Goal: Check status: Check status

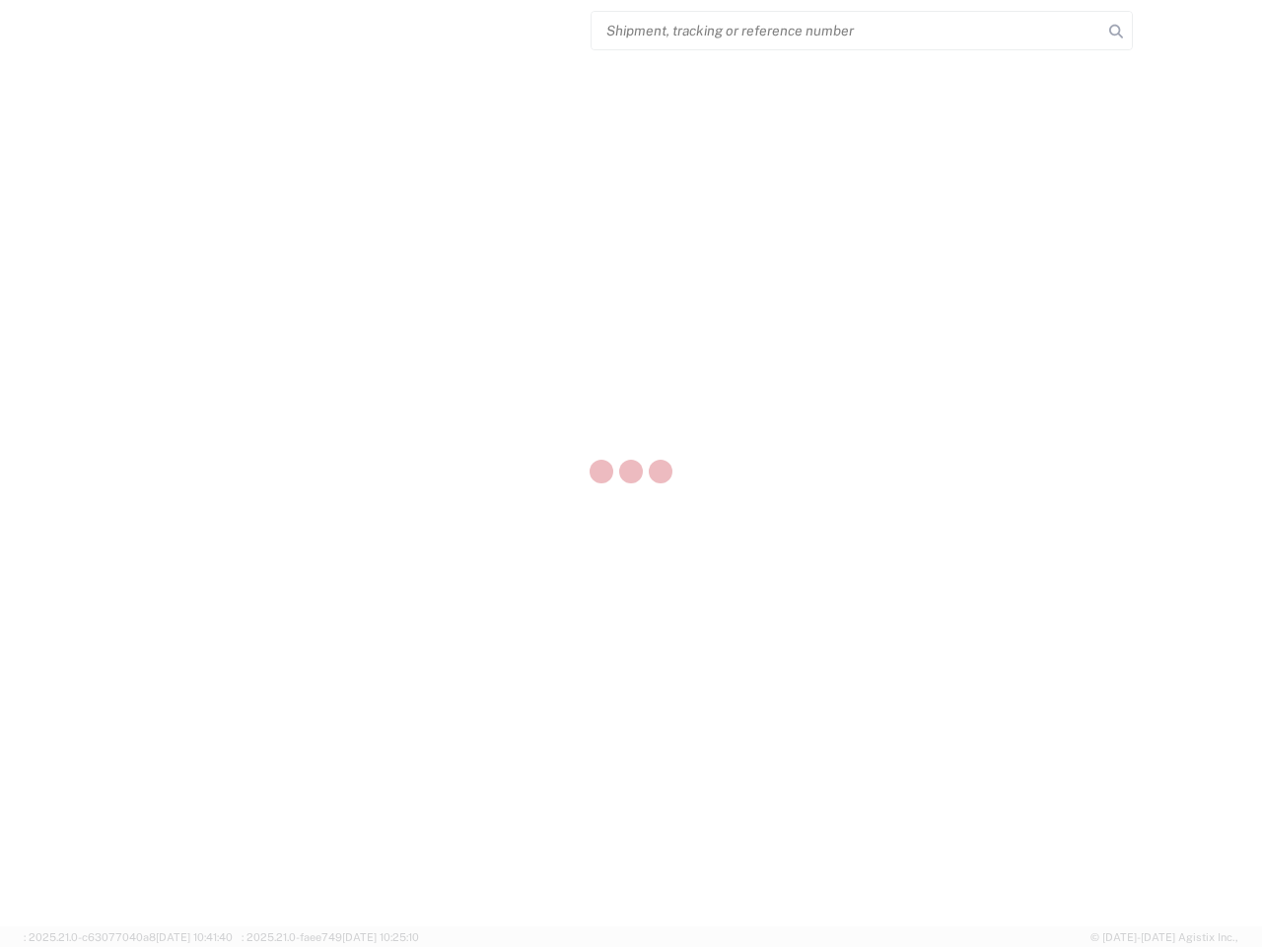
select select "US"
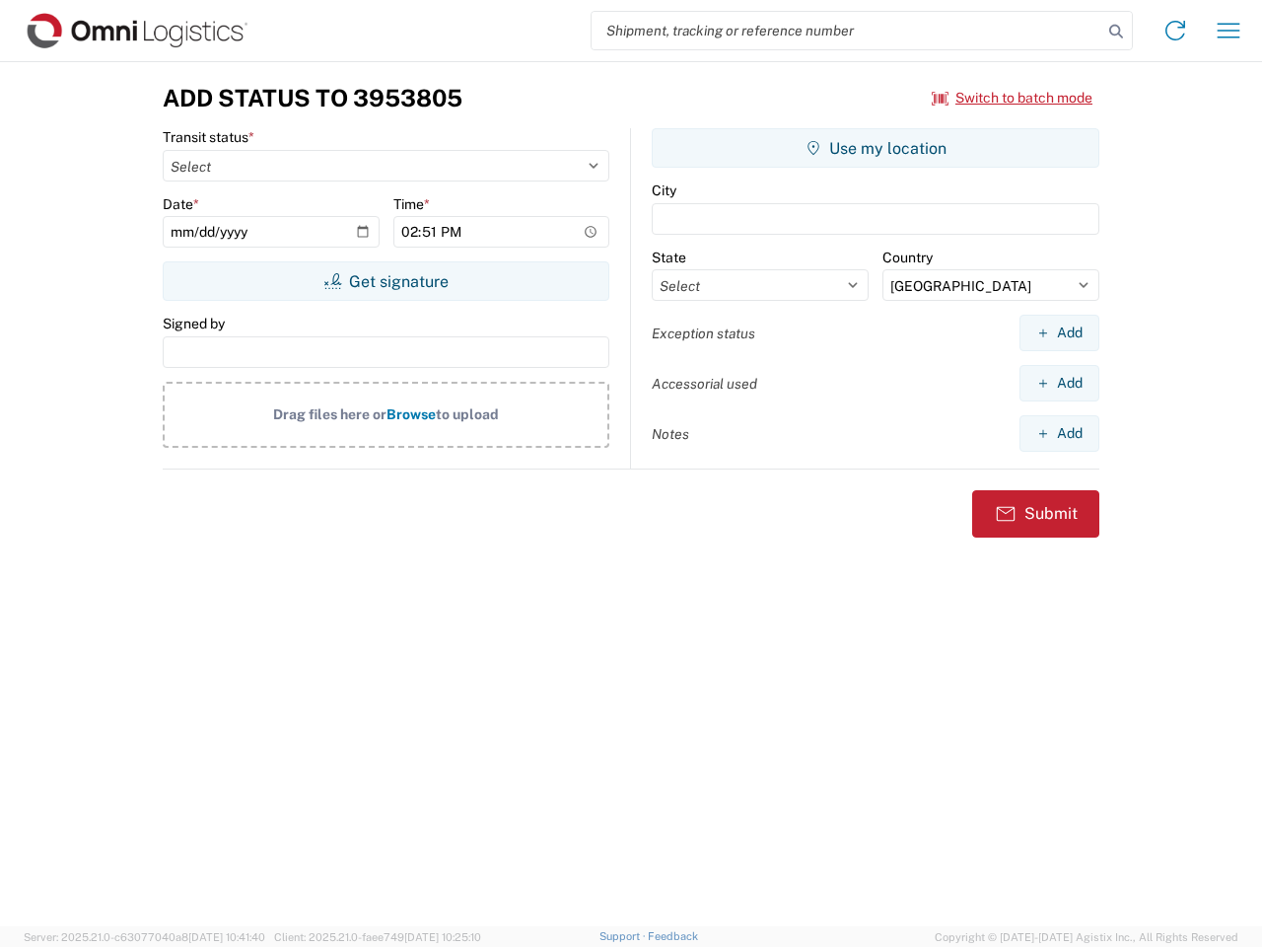
click at [847, 31] on input "search" at bounding box center [847, 30] width 511 height 37
click at [1116, 32] on icon at bounding box center [1116, 32] width 28 height 28
click at [1175, 31] on icon at bounding box center [1176, 31] width 32 height 32
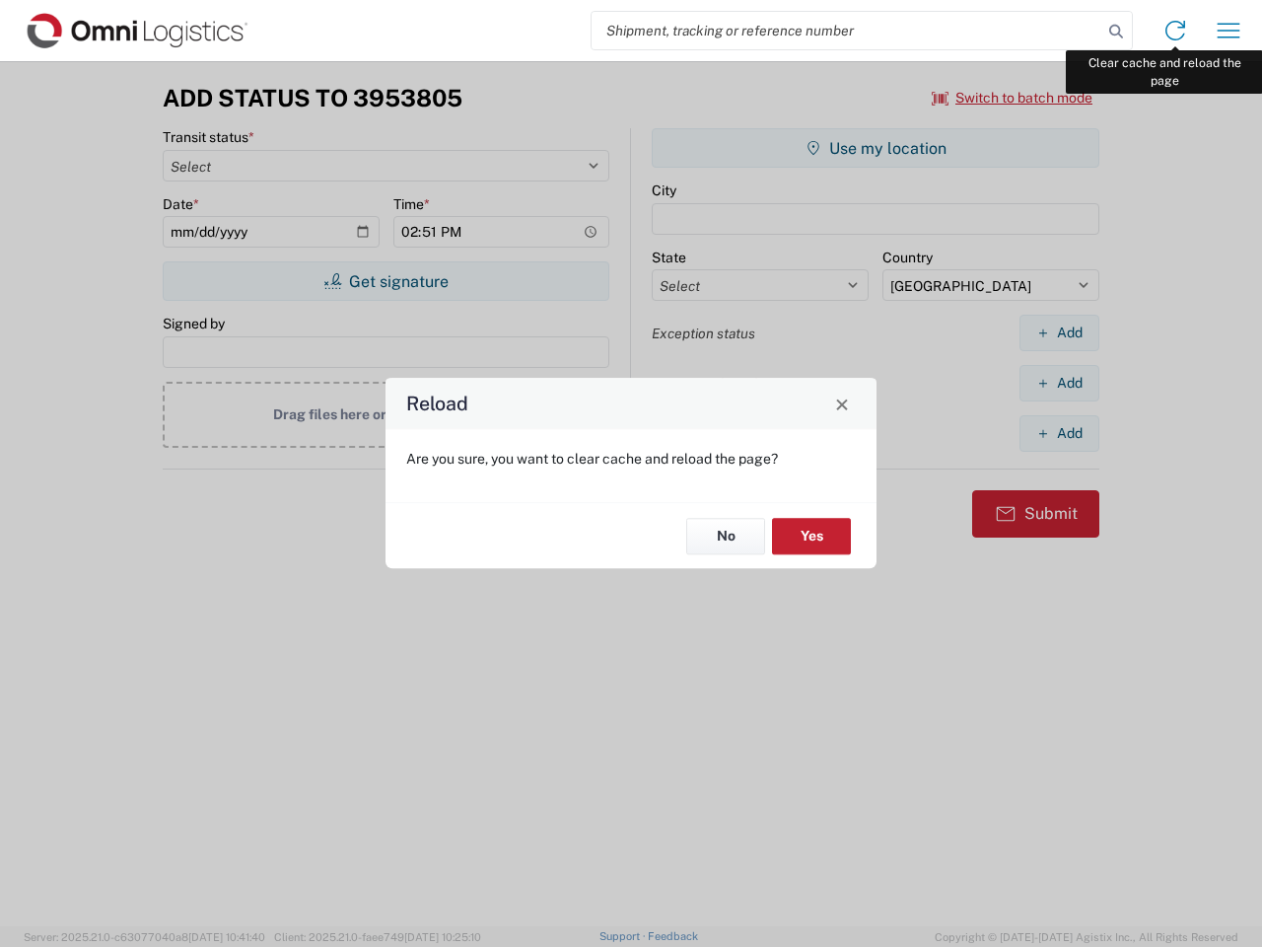
click at [1229, 31] on div "Reload Are you sure, you want to clear cache and reload the page? No Yes" at bounding box center [631, 473] width 1262 height 947
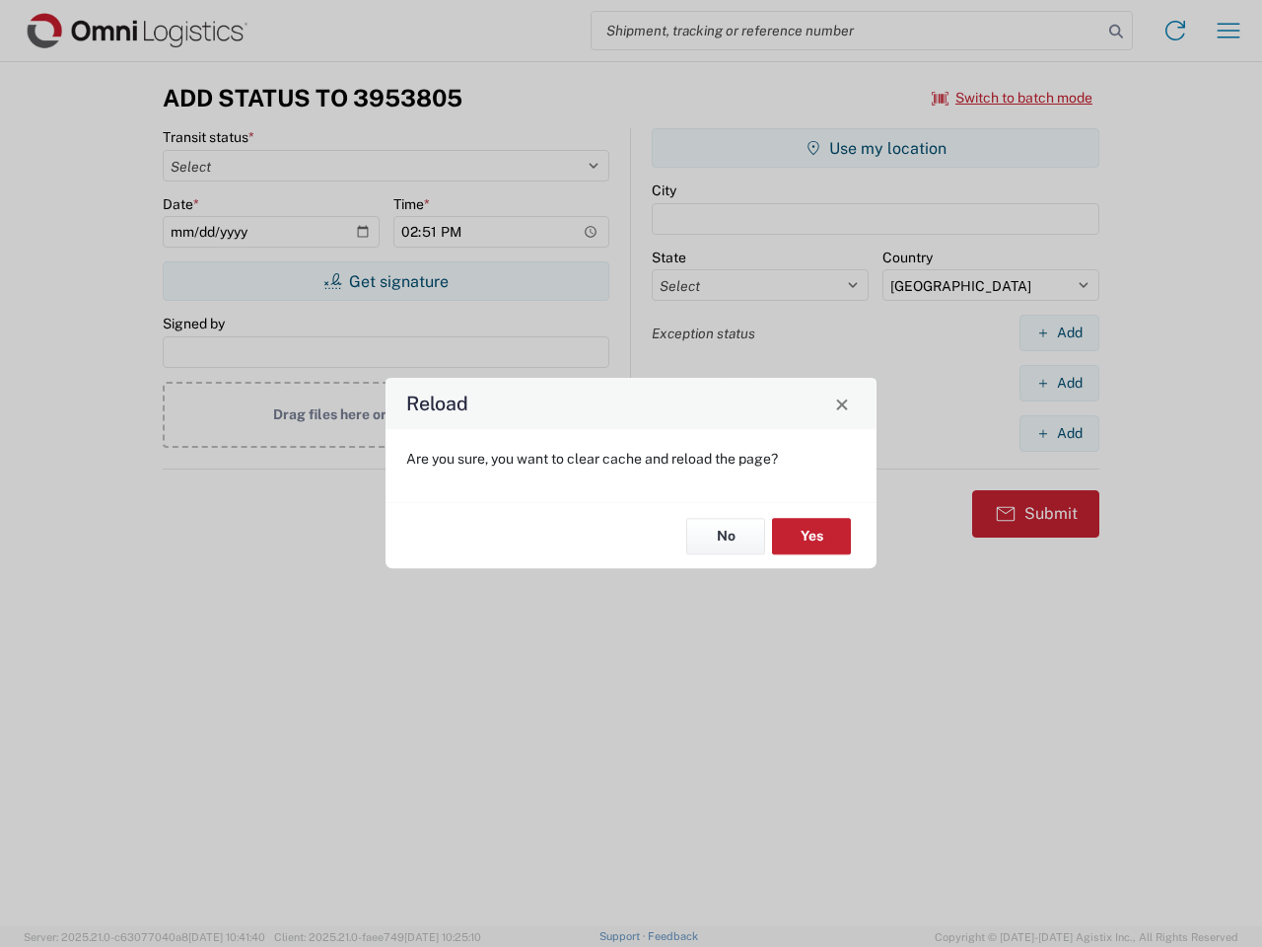
click at [1013, 98] on div "Reload Are you sure, you want to clear cache and reload the page? No Yes" at bounding box center [631, 473] width 1262 height 947
click at [386, 281] on div "Reload Are you sure, you want to clear cache and reload the page? No Yes" at bounding box center [631, 473] width 1262 height 947
click at [876, 148] on div "Reload Are you sure, you want to clear cache and reload the page? No Yes" at bounding box center [631, 473] width 1262 height 947
click at [1059, 332] on div "Reload Are you sure, you want to clear cache and reload the page? No Yes" at bounding box center [631, 473] width 1262 height 947
click at [1059, 383] on div "Reload Are you sure, you want to clear cache and reload the page? No Yes" at bounding box center [631, 473] width 1262 height 947
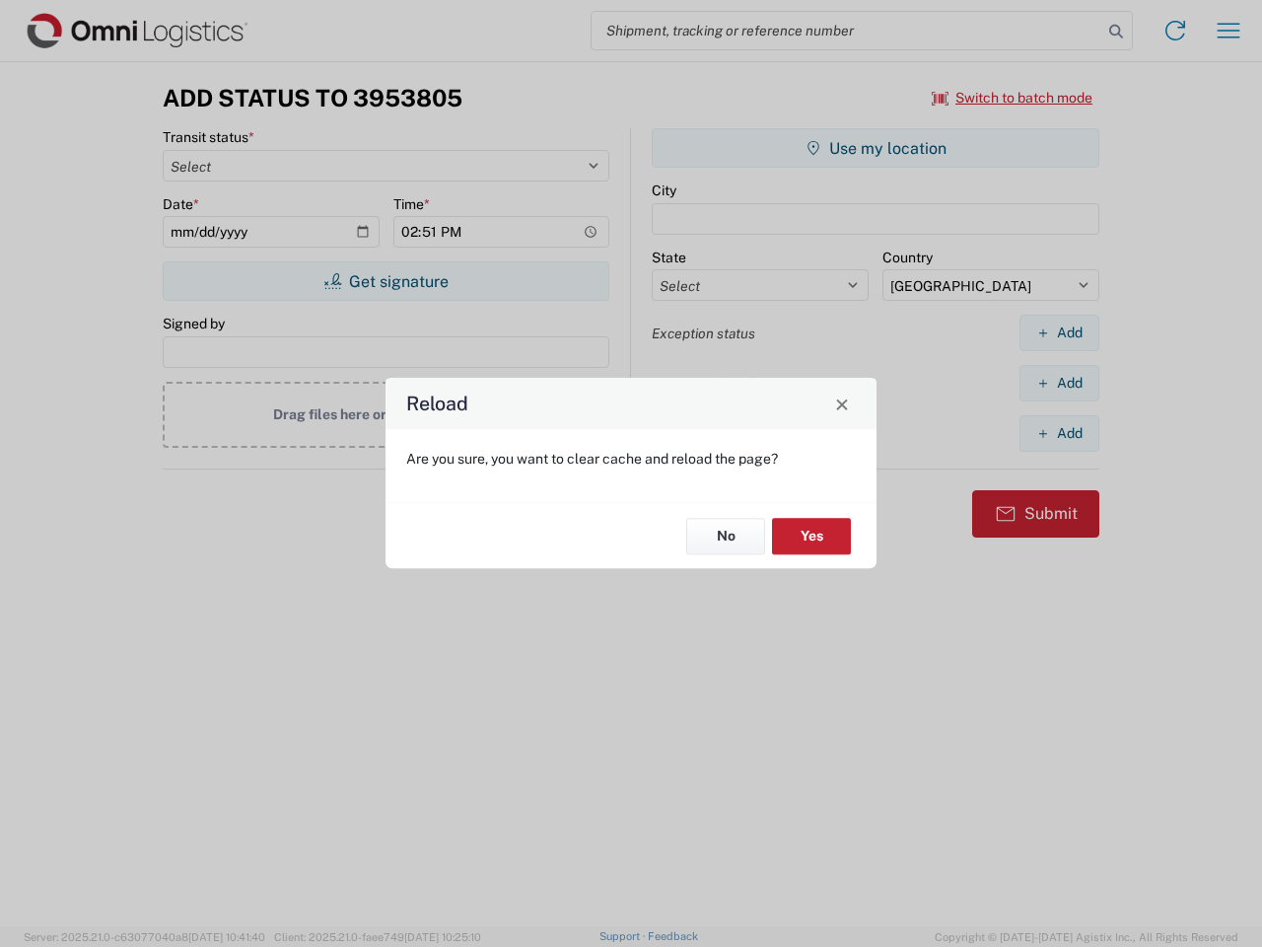
click at [1059, 433] on div "Reload Are you sure, you want to clear cache and reload the page? No Yes" at bounding box center [631, 473] width 1262 height 947
